Goal: Task Accomplishment & Management: Complete application form

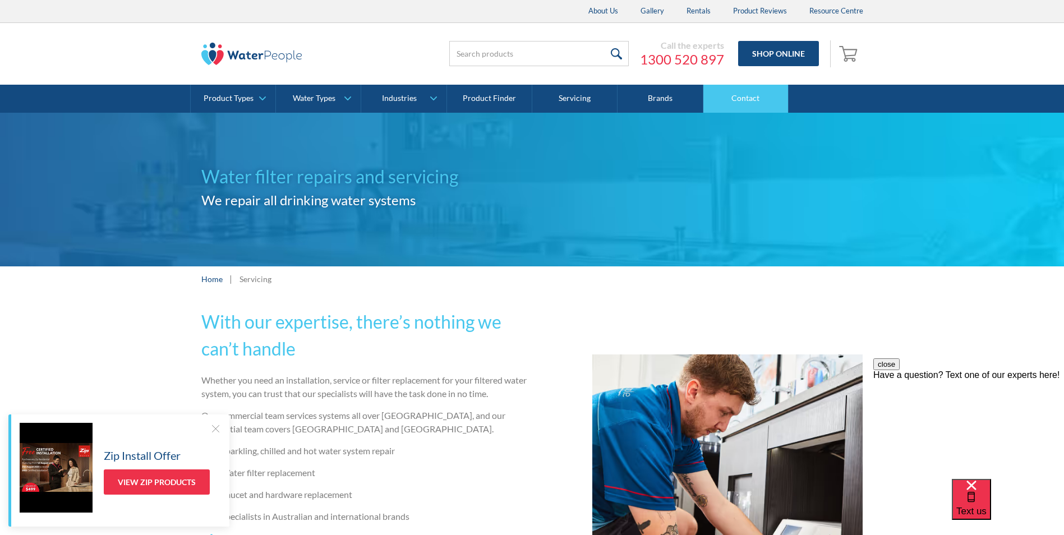
click at [757, 104] on link "Contact" at bounding box center [745, 99] width 85 height 28
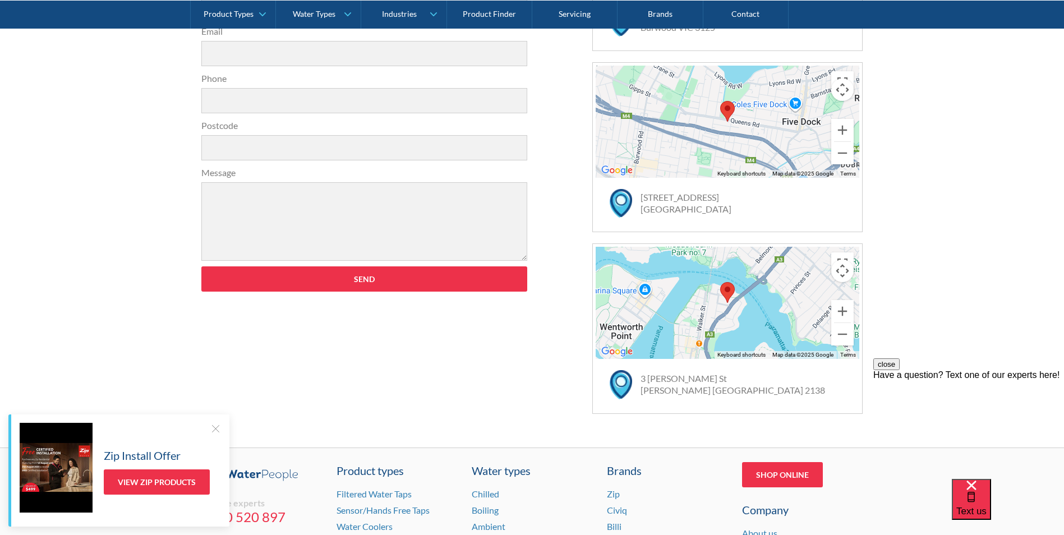
scroll to position [505, 0]
click at [213, 433] on div at bounding box center [215, 428] width 11 height 11
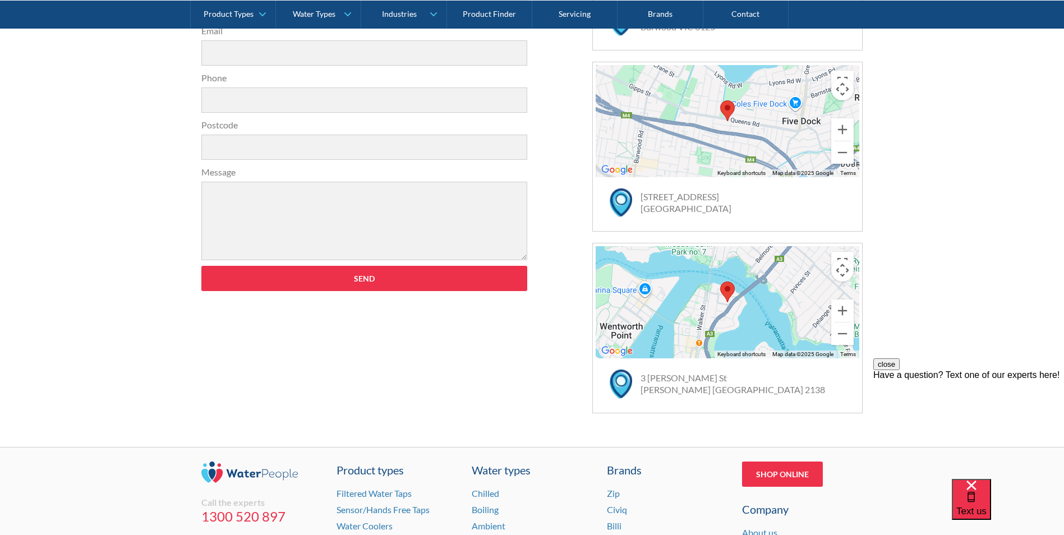
click at [953, 380] on div "Have a question? Text one of our experts here!" at bounding box center [968, 375] width 191 height 10
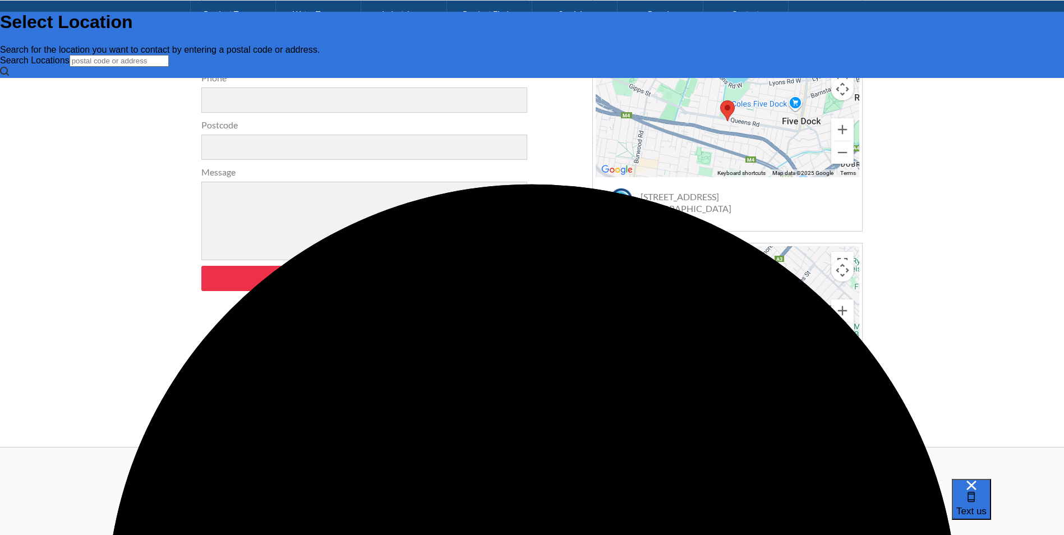
scroll to position [0, 0]
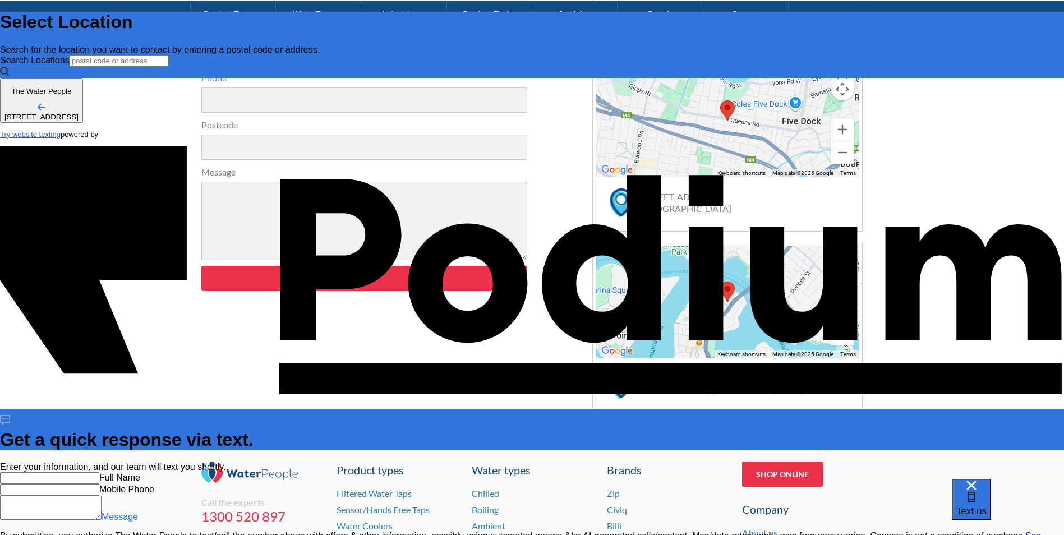
click at [102, 496] on textarea "Message" at bounding box center [51, 508] width 102 height 24
click at [99, 472] on input "text" at bounding box center [49, 478] width 99 height 12
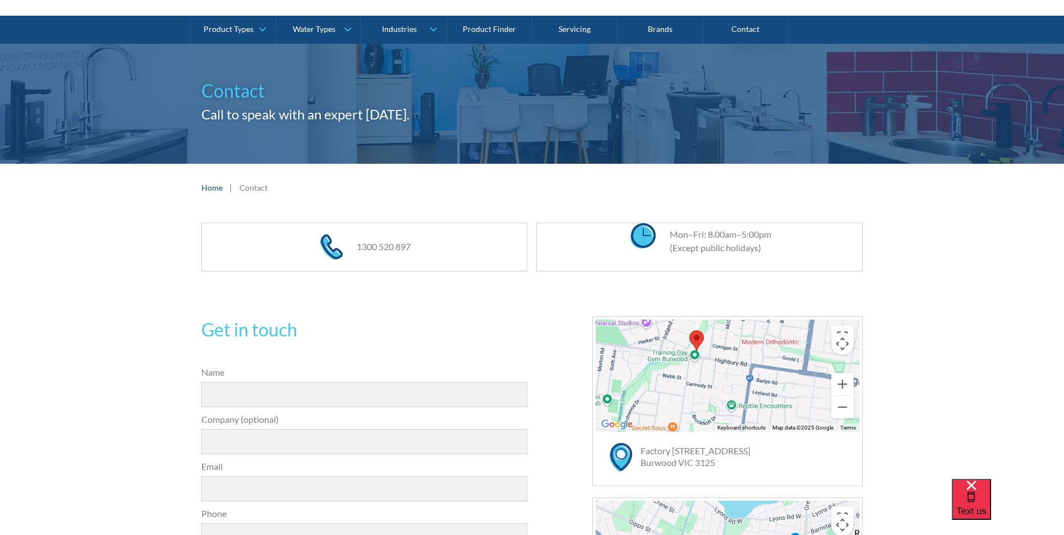
scroll to position [56, 0]
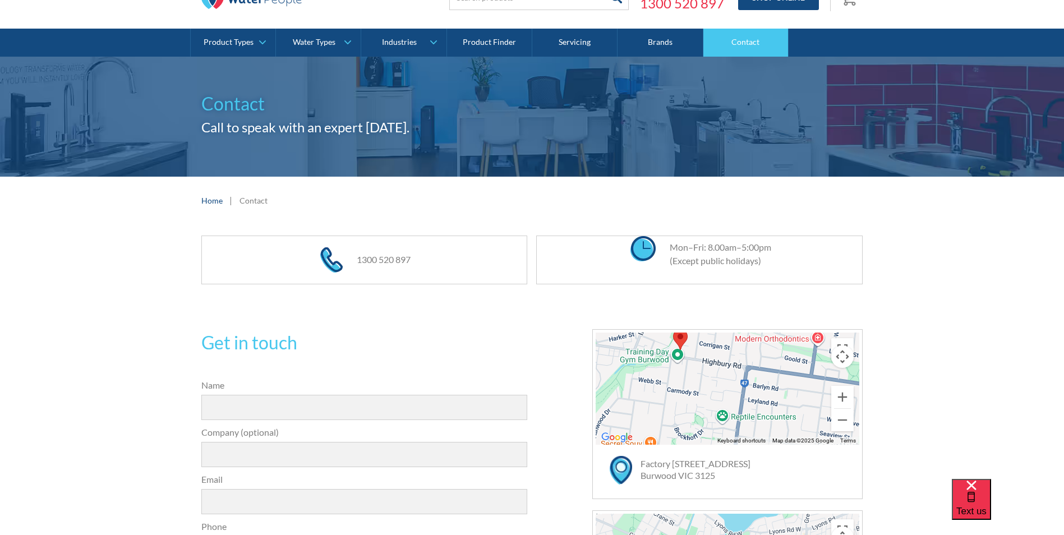
click at [744, 44] on link "Contact" at bounding box center [745, 43] width 85 height 28
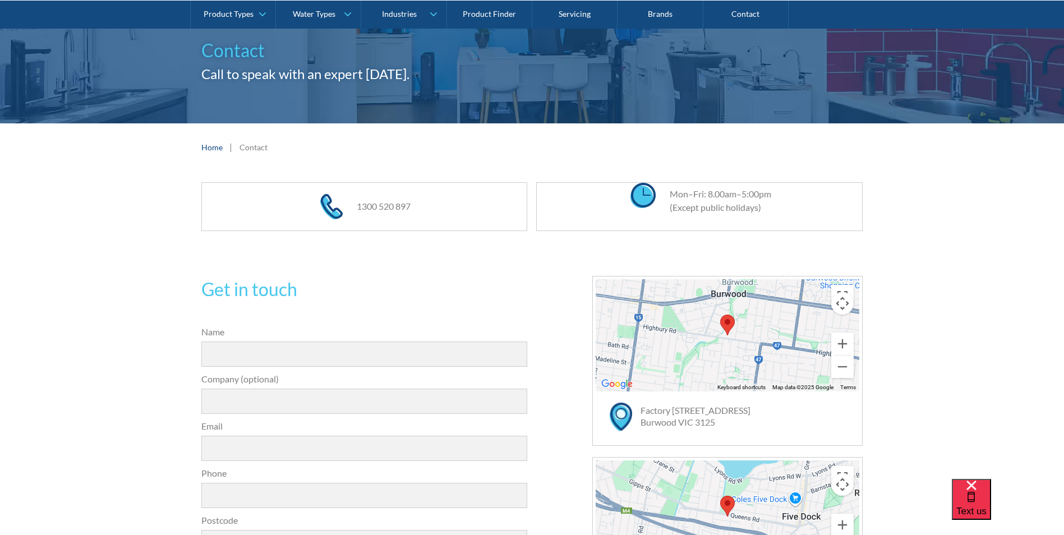
scroll to position [224, 0]
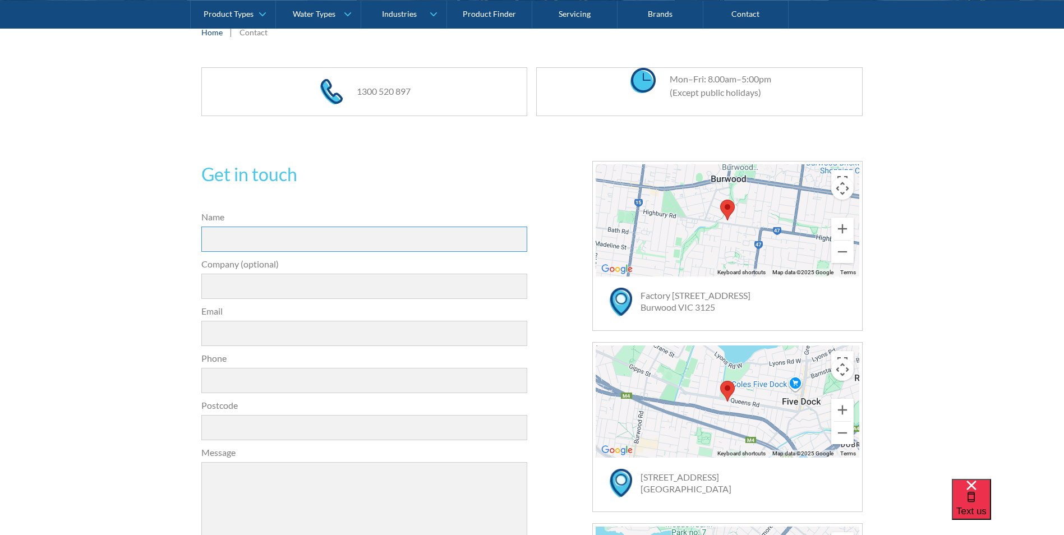
click at [292, 234] on input "Name" at bounding box center [364, 239] width 326 height 25
type input "[PERSON_NAME]"
type input "[EMAIL_ADDRESS][DOMAIN_NAME]"
type input "0417527635"
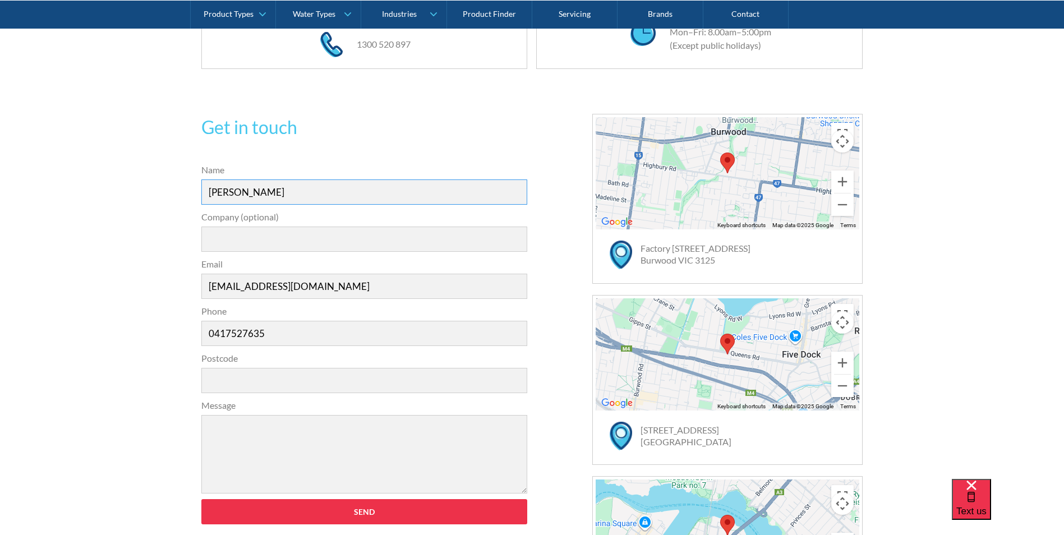
scroll to position [337, 0]
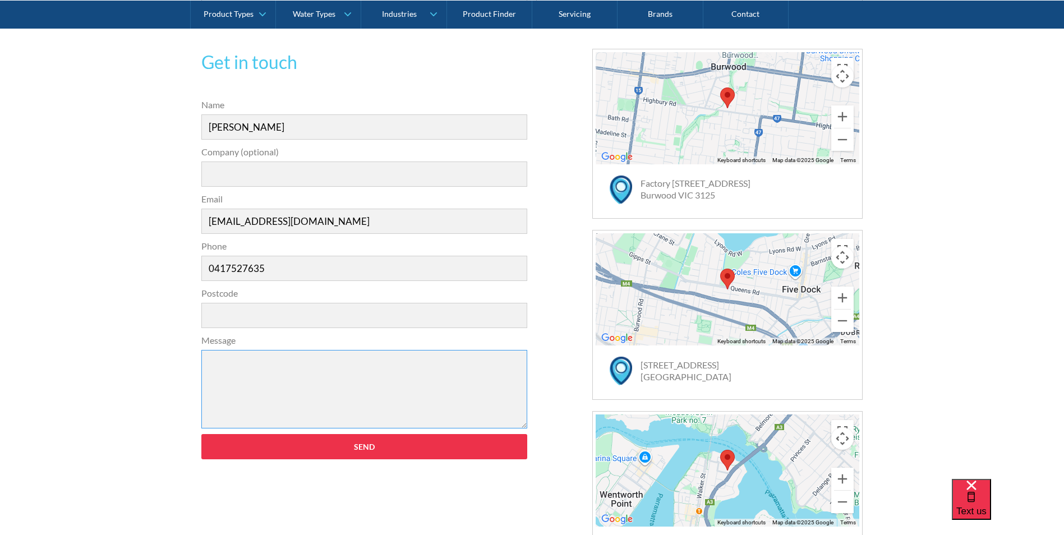
click at [306, 364] on textarea "Message" at bounding box center [364, 389] width 326 height 79
click at [258, 316] on input "Postcode" at bounding box center [364, 315] width 326 height 25
type input "3000"
click at [255, 380] on textarea "Message" at bounding box center [364, 389] width 326 height 79
paste textarea "quote request to service 11 zip units"
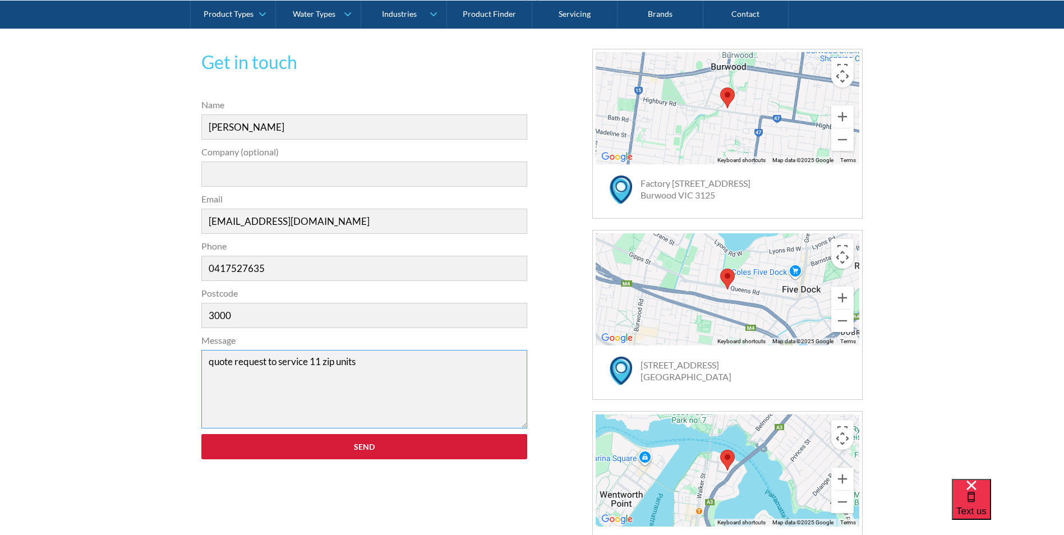
type textarea "quote request to service 11 zip units"
click at [398, 442] on input "Send" at bounding box center [364, 446] width 326 height 25
